Goal: Use online tool/utility: Utilize a website feature to perform a specific function

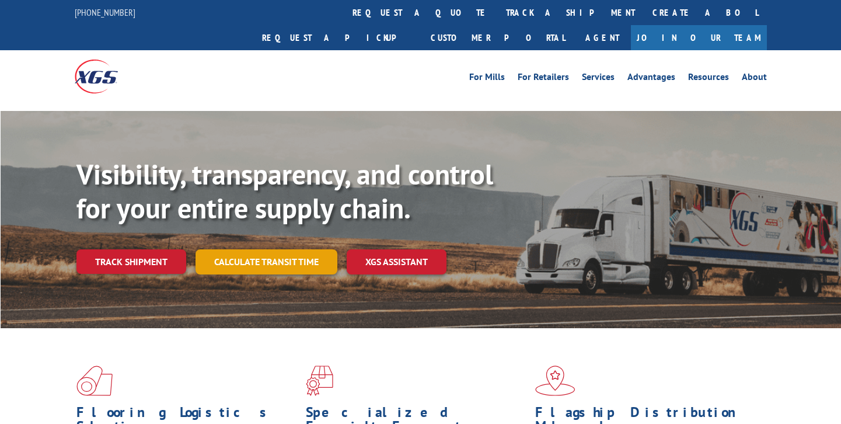
click at [254, 249] on link "Calculate transit time" at bounding box center [266, 261] width 142 height 25
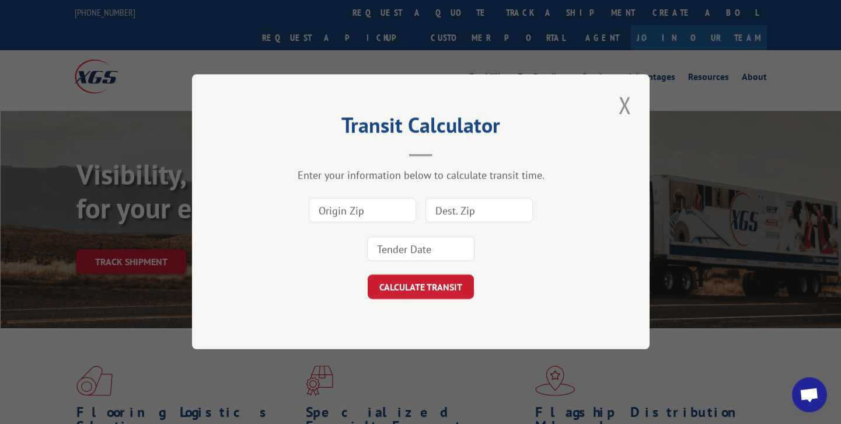
click at [331, 212] on input at bounding box center [362, 210] width 107 height 25
type input "30721"
type input "77840"
click at [428, 260] on input at bounding box center [420, 249] width 107 height 25
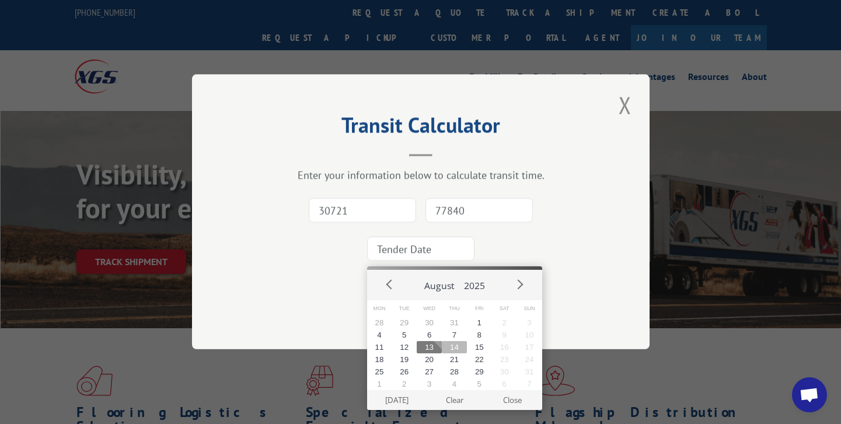
click at [447, 348] on button "14" at bounding box center [454, 347] width 25 height 12
type input "[DATE]"
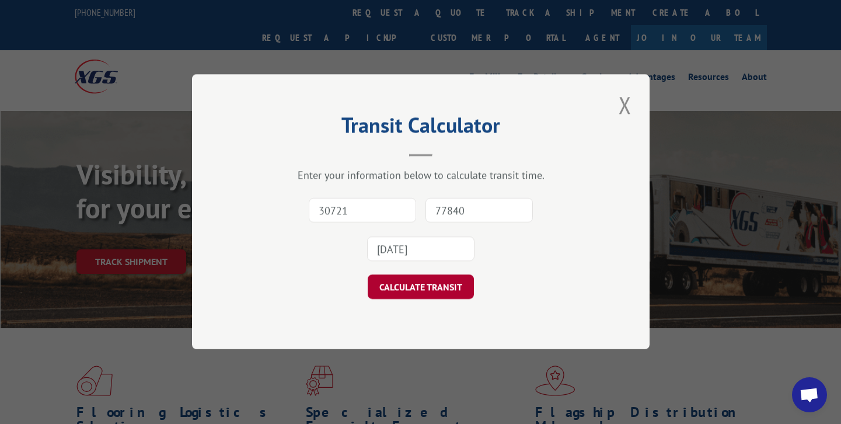
click at [422, 288] on button "CALCULATE TRANSIT" at bounding box center [421, 287] width 106 height 25
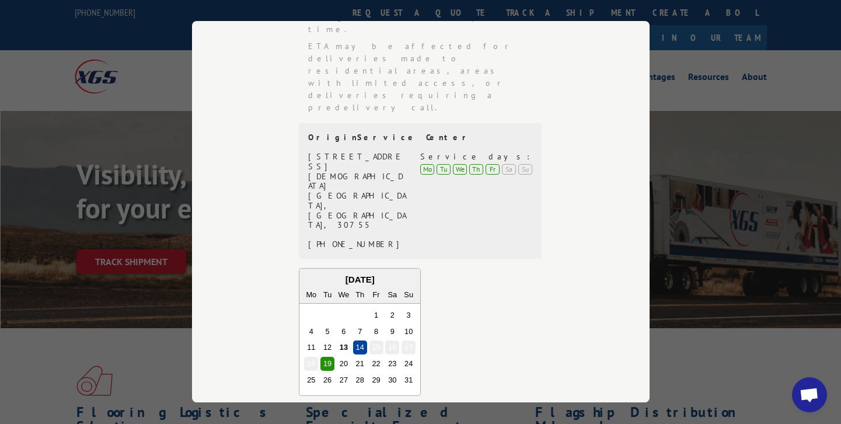
scroll to position [350, 0]
click at [249, 383] on div "Transit Calculator Enter your information below to calculate transit time. 3072…" at bounding box center [420, 211] width 457 height 381
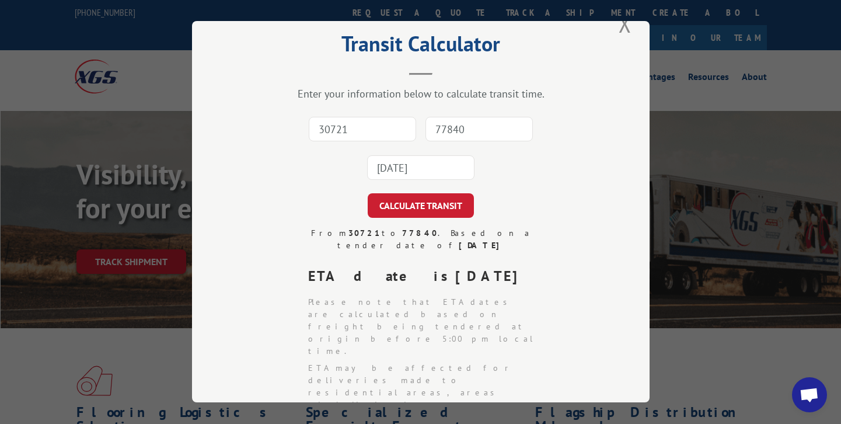
scroll to position [0, 0]
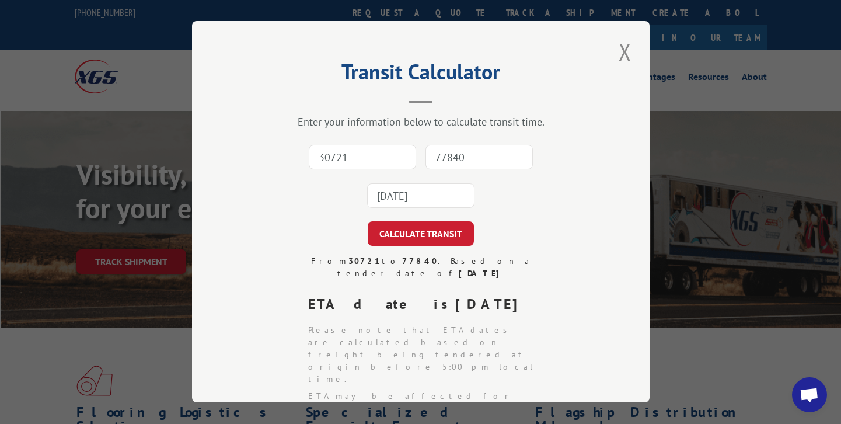
click at [389, 159] on input "30721" at bounding box center [362, 157] width 107 height 25
